Goal: Task Accomplishment & Management: Use online tool/utility

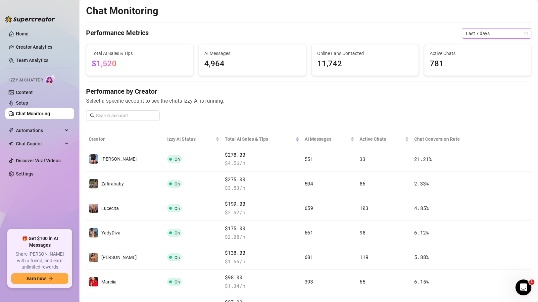
click at [501, 33] on span "Last 7 days" at bounding box center [496, 33] width 62 height 10
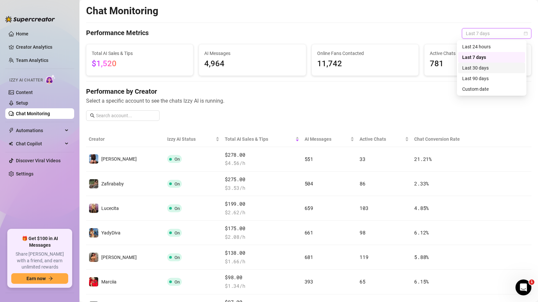
click at [487, 65] on div "Last 30 days" at bounding box center [491, 67] width 59 height 7
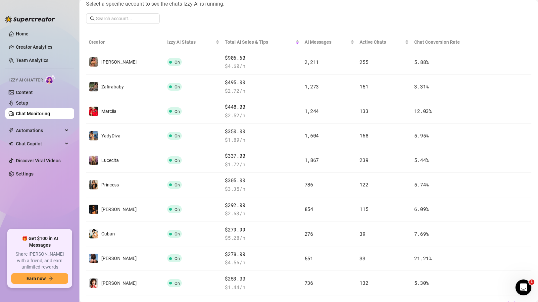
scroll to position [89, 0]
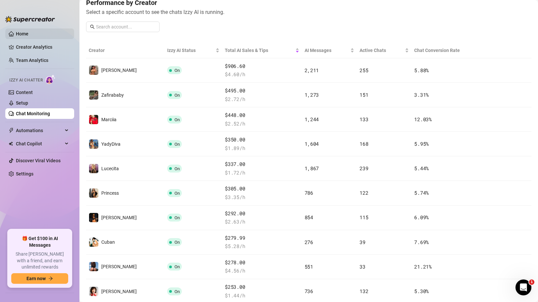
click at [28, 33] on link "Home" at bounding box center [22, 33] width 13 height 5
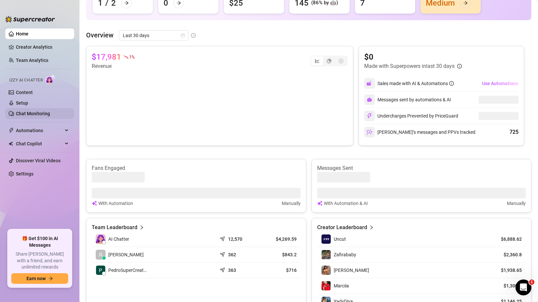
click at [45, 111] on link "Chat Monitoring" at bounding box center [33, 113] width 34 height 5
